Goal: Task Accomplishment & Management: Manage account settings

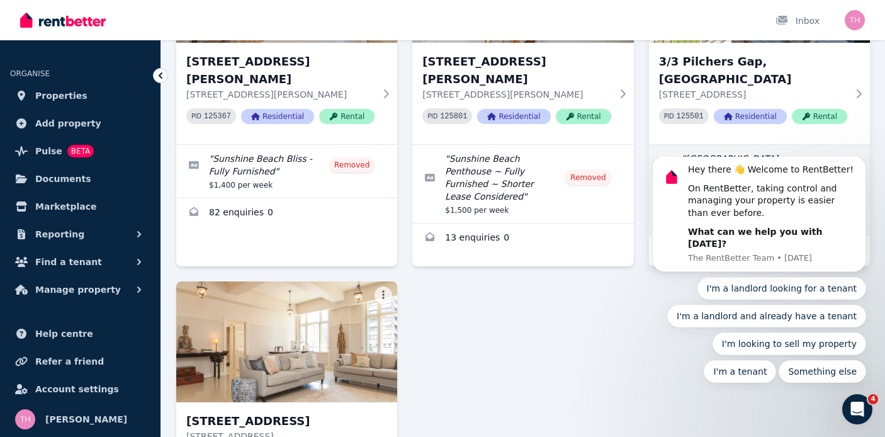
scroll to position [201, 0]
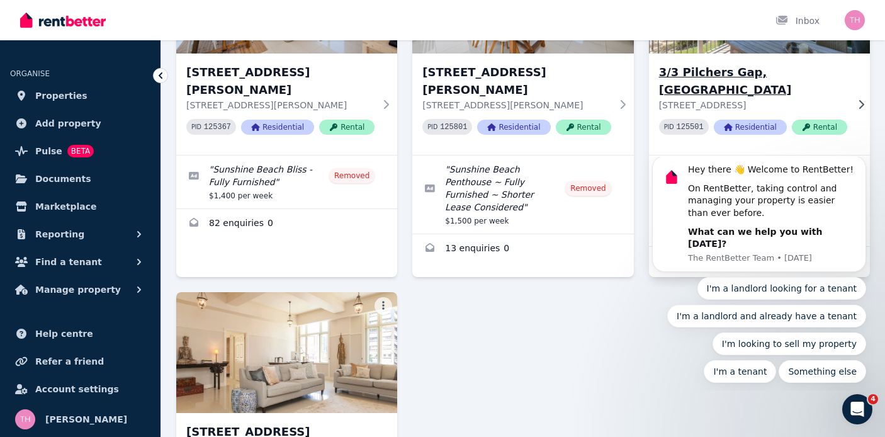
click at [762, 71] on h3 "3/3 Pilchers Gap, [GEOGRAPHIC_DATA]" at bounding box center [753, 81] width 188 height 35
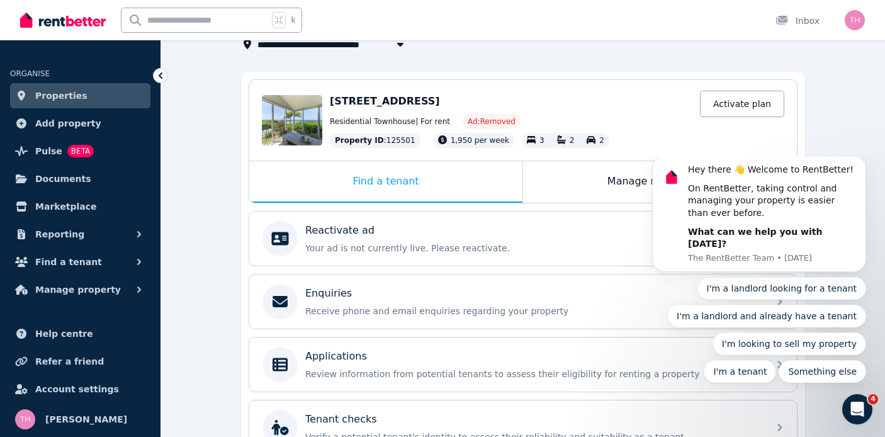
scroll to position [82, 0]
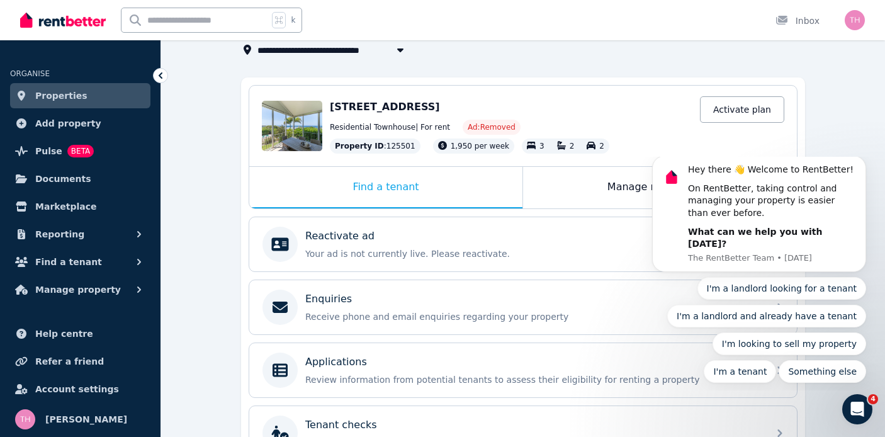
click at [393, 107] on span "[STREET_ADDRESS]" at bounding box center [385, 107] width 110 height 12
click at [861, 163] on icon "Dismiss notification" at bounding box center [862, 159] width 7 height 7
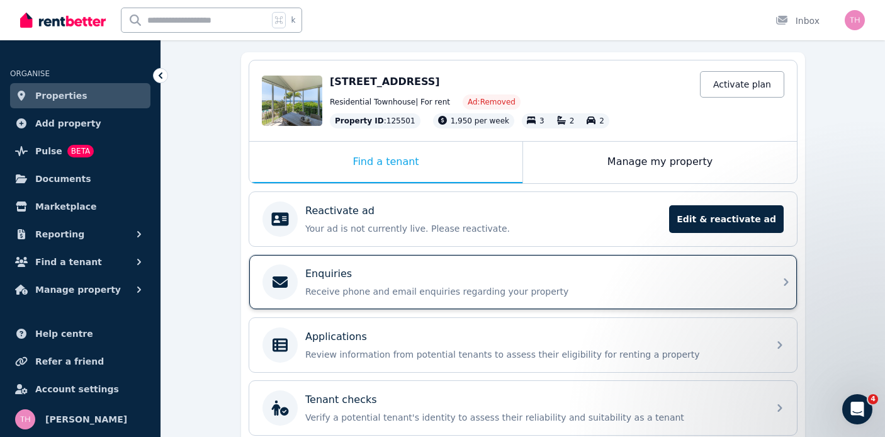
scroll to position [104, 0]
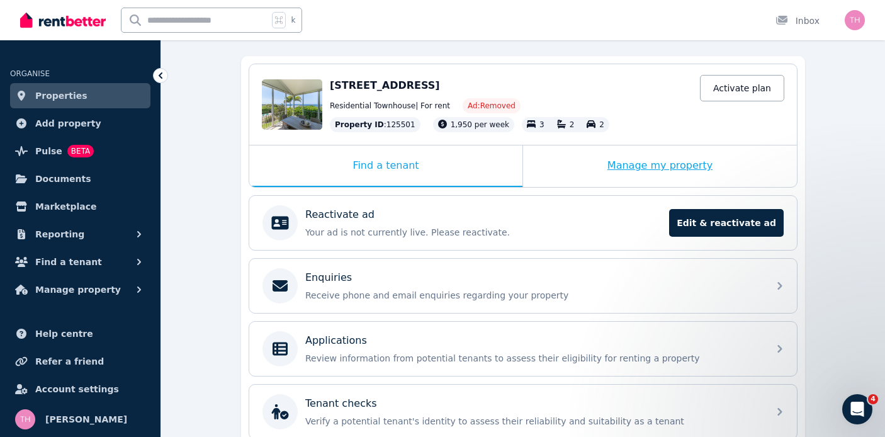
click at [609, 173] on div "Manage my property" at bounding box center [660, 166] width 274 height 42
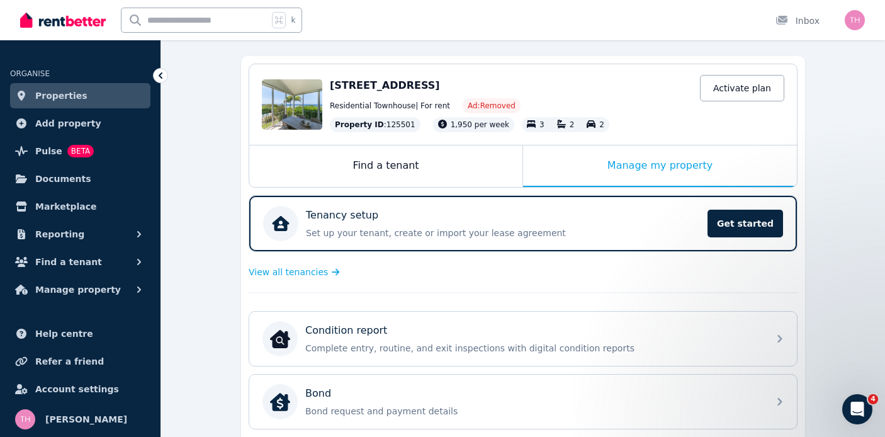
click at [404, 80] on span "[STREET_ADDRESS]" at bounding box center [385, 85] width 110 height 12
click at [356, 98] on div "Residential Townhouse | For rent Ad: Removed" at bounding box center [557, 105] width 455 height 15
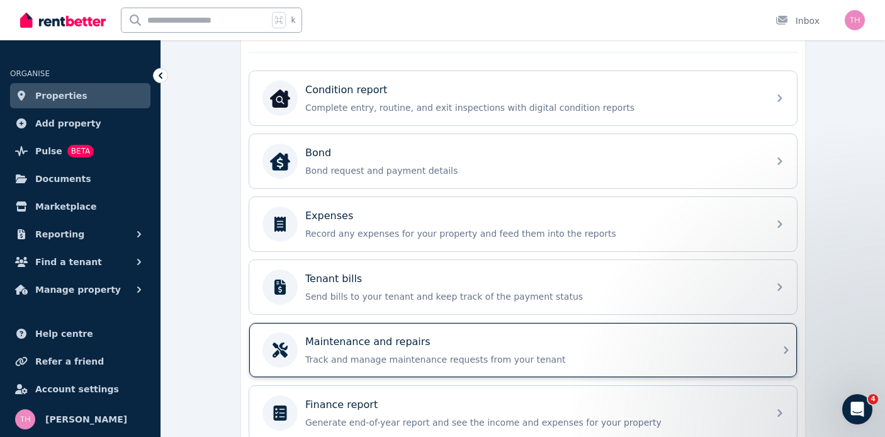
scroll to position [246, 0]
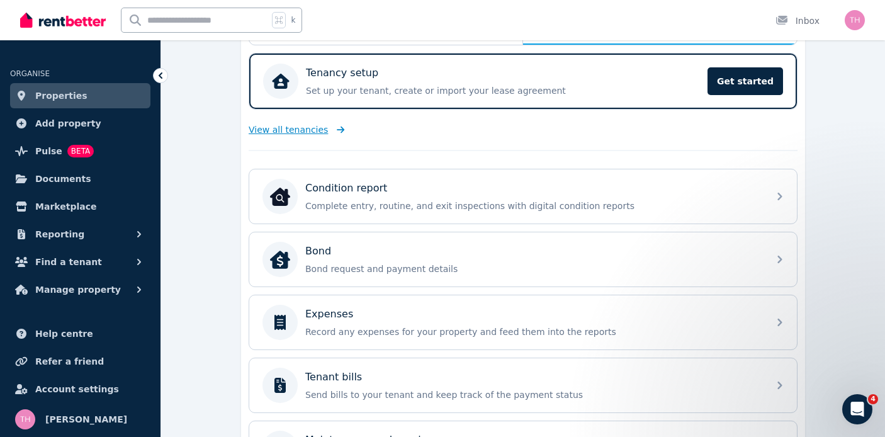
click at [301, 132] on span "View all tenancies" at bounding box center [288, 129] width 79 height 13
